Goal: Information Seeking & Learning: Learn about a topic

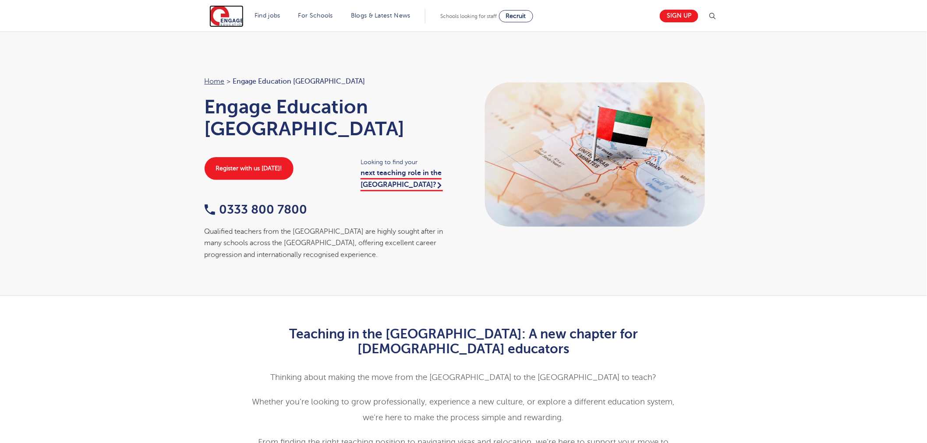
click at [235, 12] on img at bounding box center [226, 16] width 34 height 22
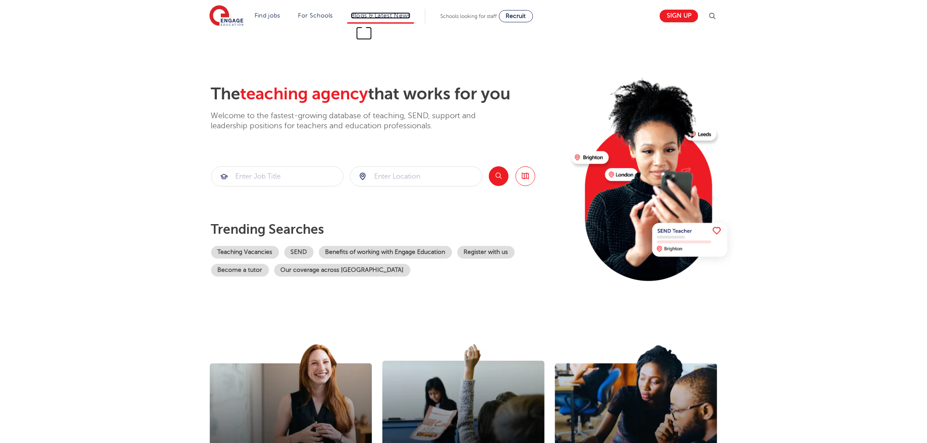
click at [362, 14] on link "Blogs & Latest News" at bounding box center [381, 15] width 60 height 7
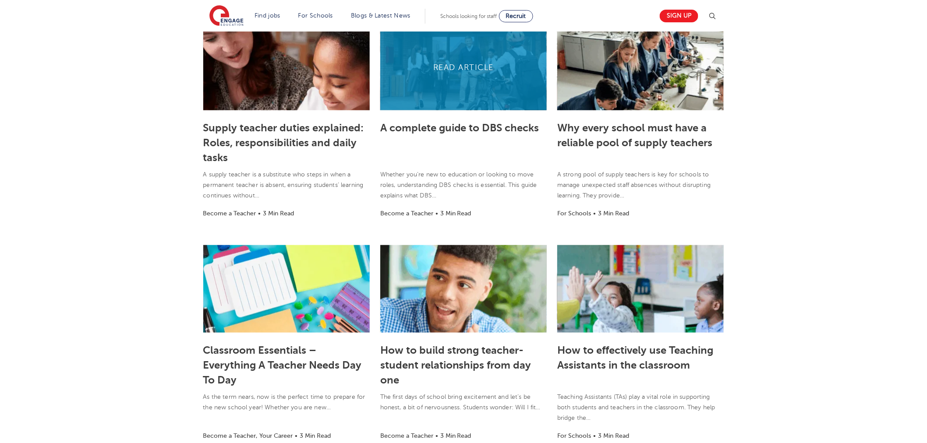
scroll to position [97, 0]
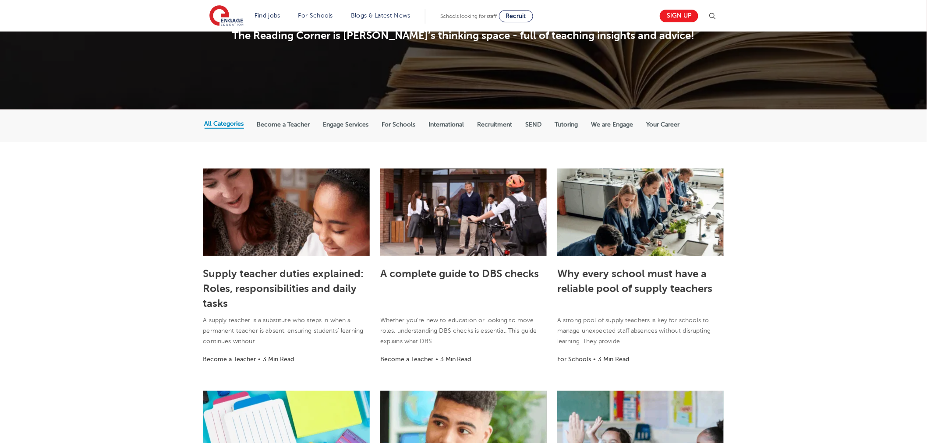
click at [399, 124] on label "For Schools" at bounding box center [399, 125] width 34 height 8
click at [0, 0] on input "For Schools" at bounding box center [0, 0] width 0 height 0
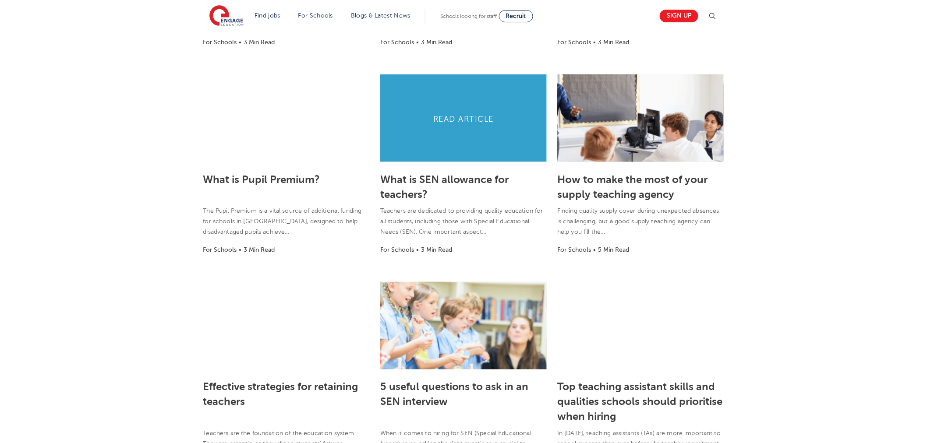
scroll to position [535, 0]
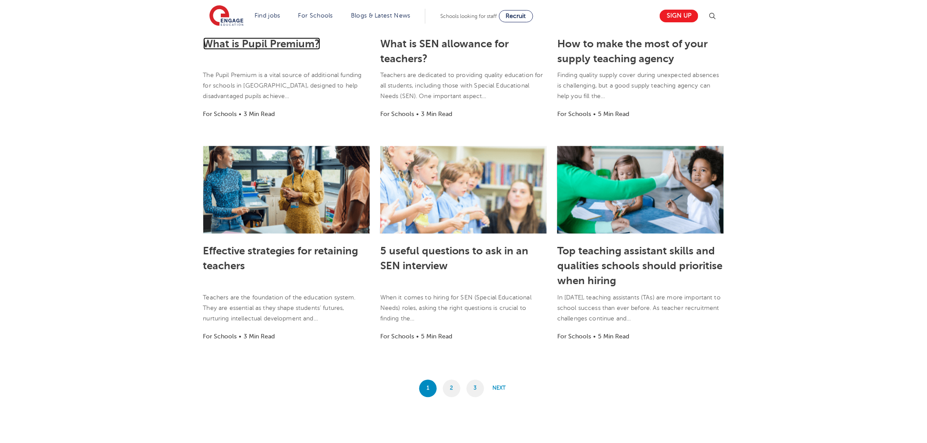
click at [284, 46] on link "What is Pupil Premium?" at bounding box center [261, 44] width 117 height 12
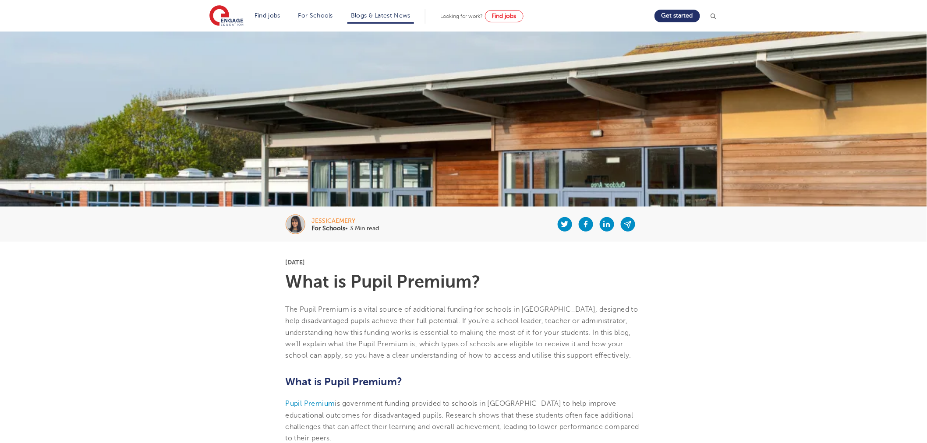
click at [406, 20] on li "Blogs & Latest News" at bounding box center [380, 16] width 67 height 15
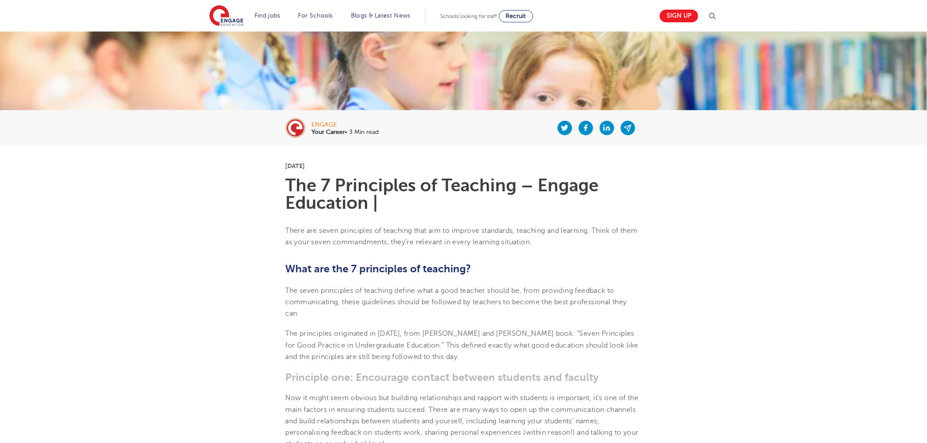
scroll to position [97, 0]
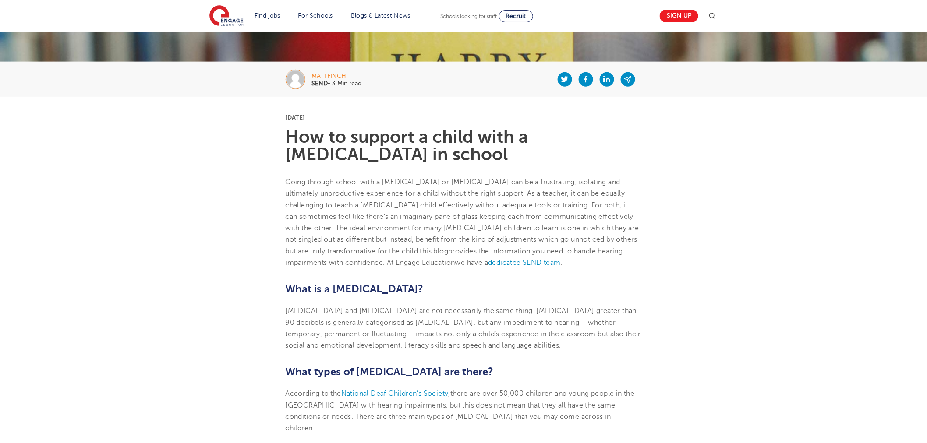
scroll to position [146, 0]
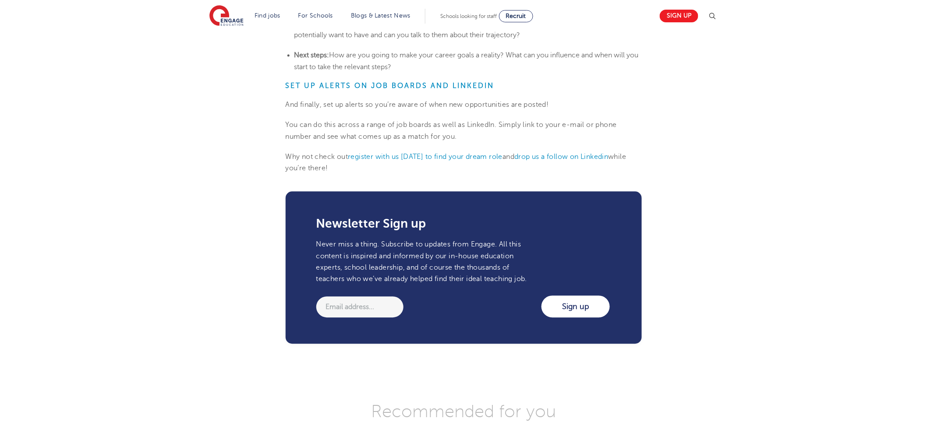
scroll to position [876, 0]
